Goal: Task Accomplishment & Management: Use online tool/utility

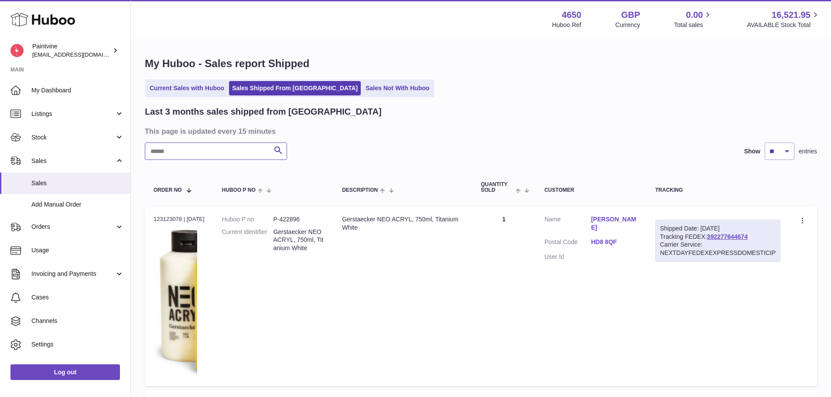
click at [227, 152] on input "text" at bounding box center [216, 151] width 142 height 17
type input "******"
click at [190, 89] on link "Current Sales with Huboo" at bounding box center [187, 88] width 81 height 14
click at [45, 203] on span "Add Manual Order" at bounding box center [77, 205] width 92 height 8
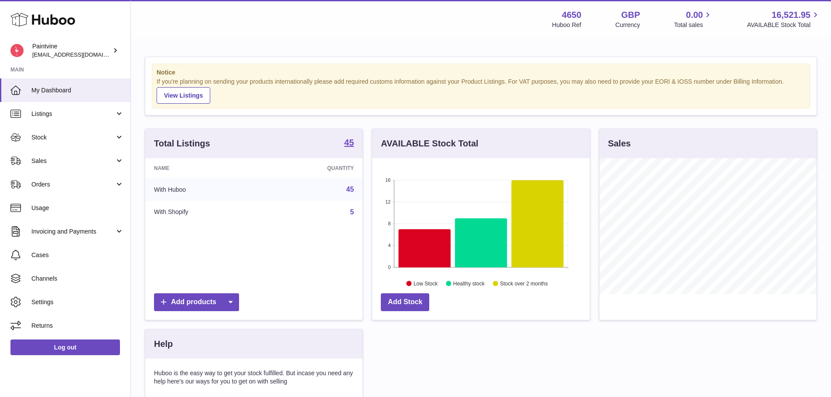
scroll to position [136, 218]
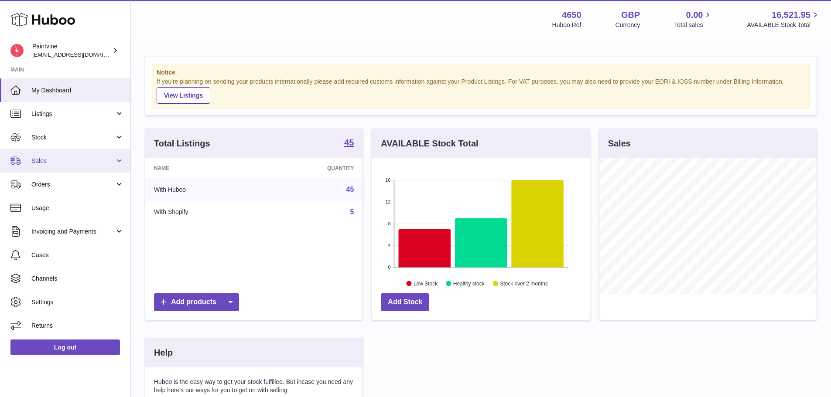
click at [59, 159] on span "Sales" at bounding box center [72, 161] width 83 height 8
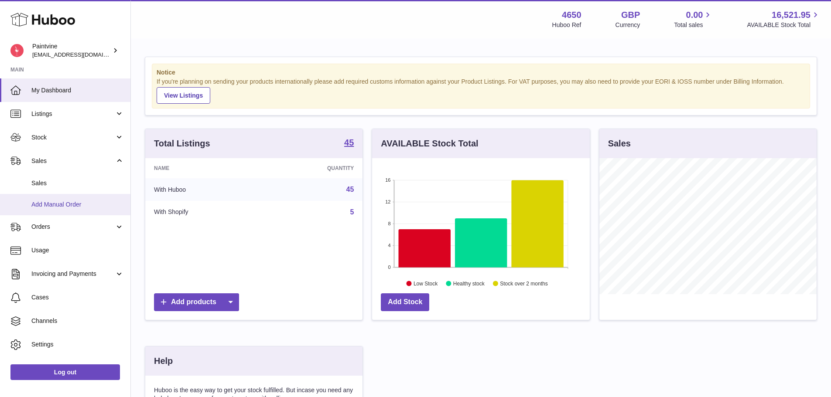
click at [61, 202] on span "Add Manual Order" at bounding box center [77, 205] width 92 height 8
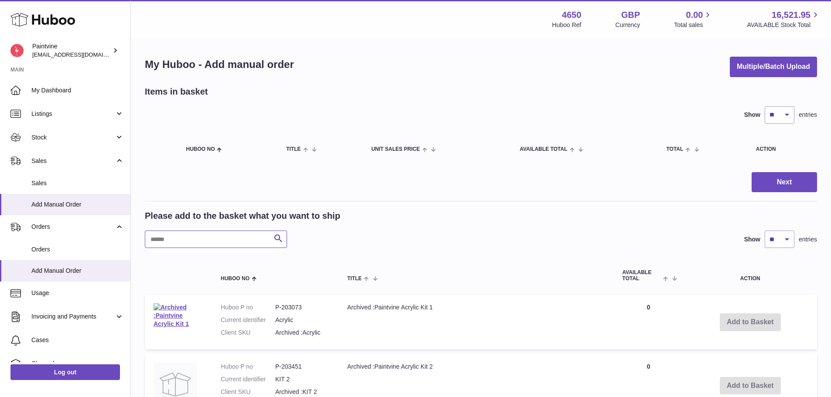
click at [200, 232] on input "text" at bounding box center [216, 239] width 142 height 17
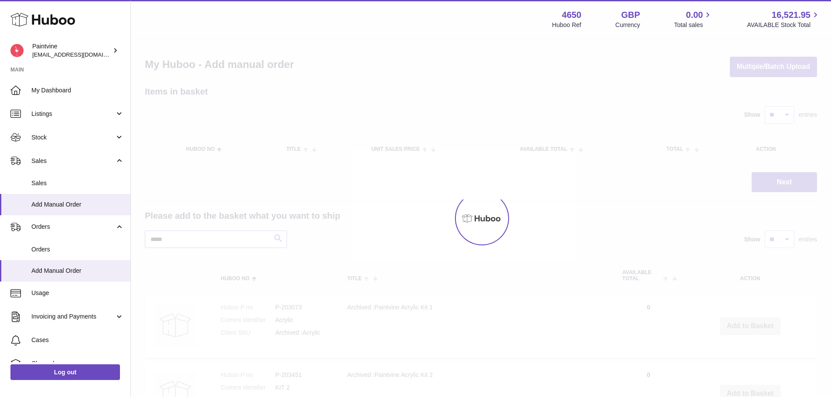
type input "*****"
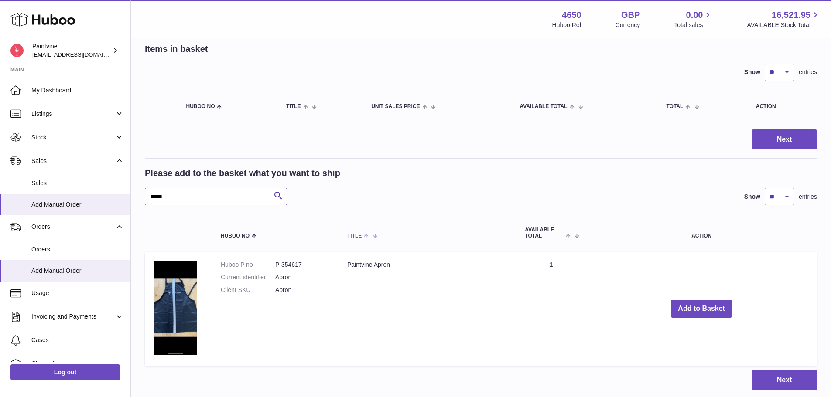
scroll to position [54, 0]
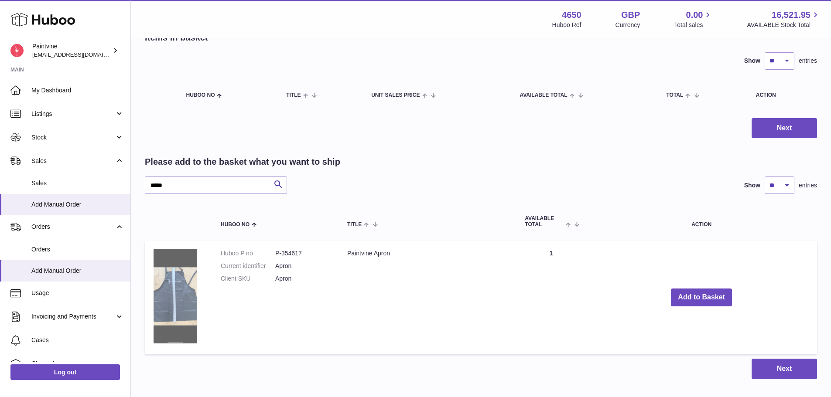
click at [184, 285] on img at bounding box center [176, 296] width 44 height 95
